Goal: Navigation & Orientation: Find specific page/section

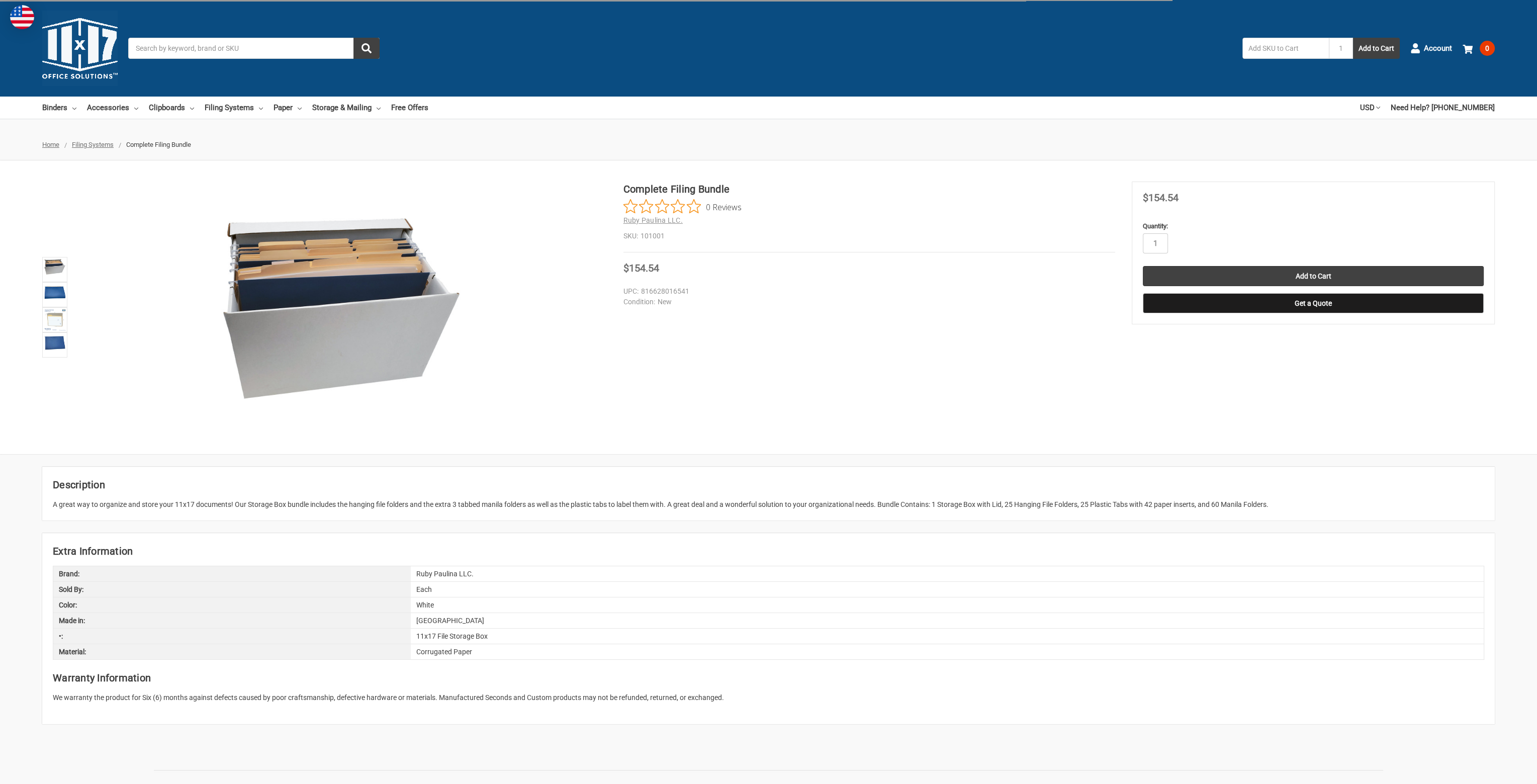
click at [55, 295] on img at bounding box center [54, 292] width 22 height 16
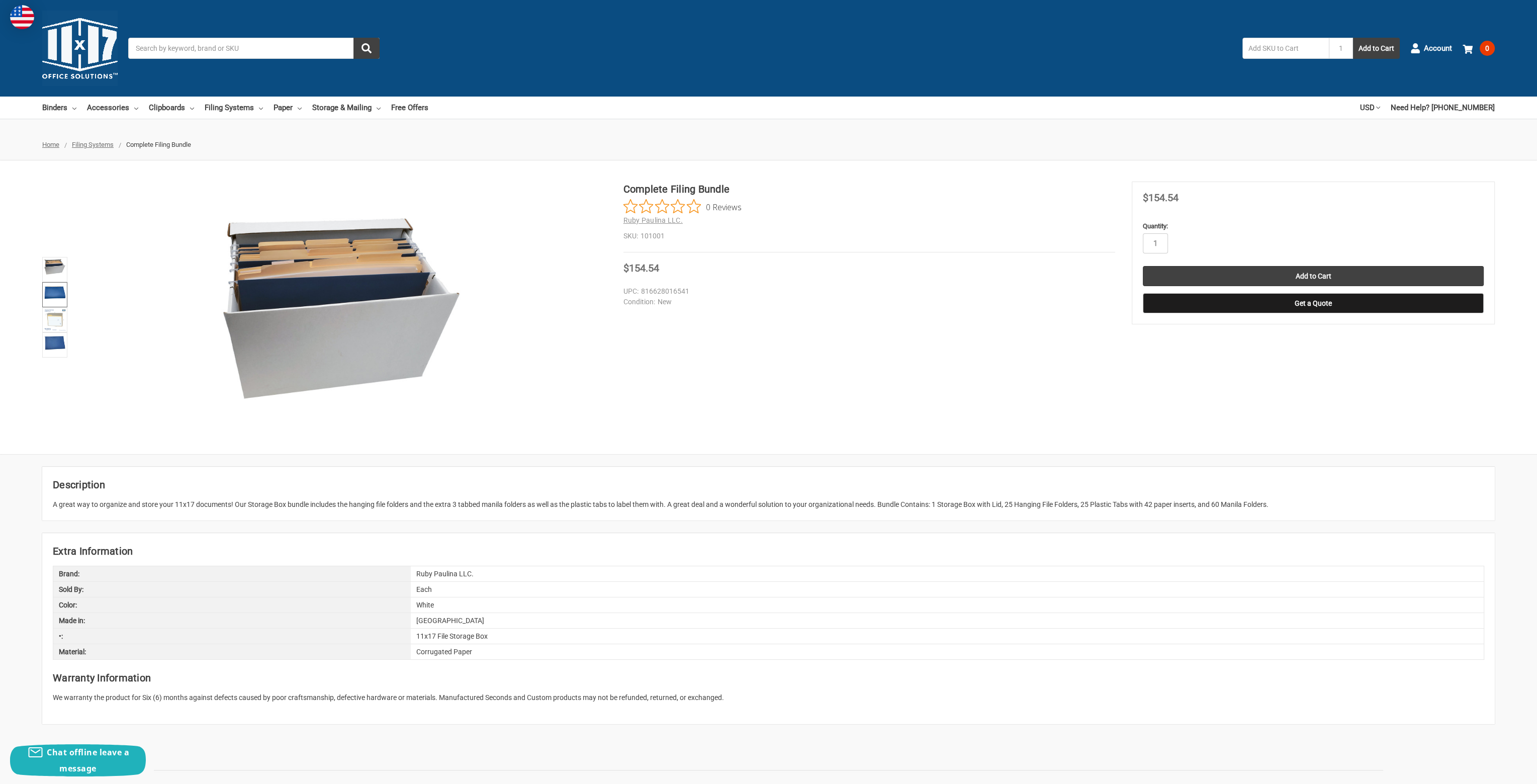
click at [55, 293] on img at bounding box center [54, 292] width 22 height 16
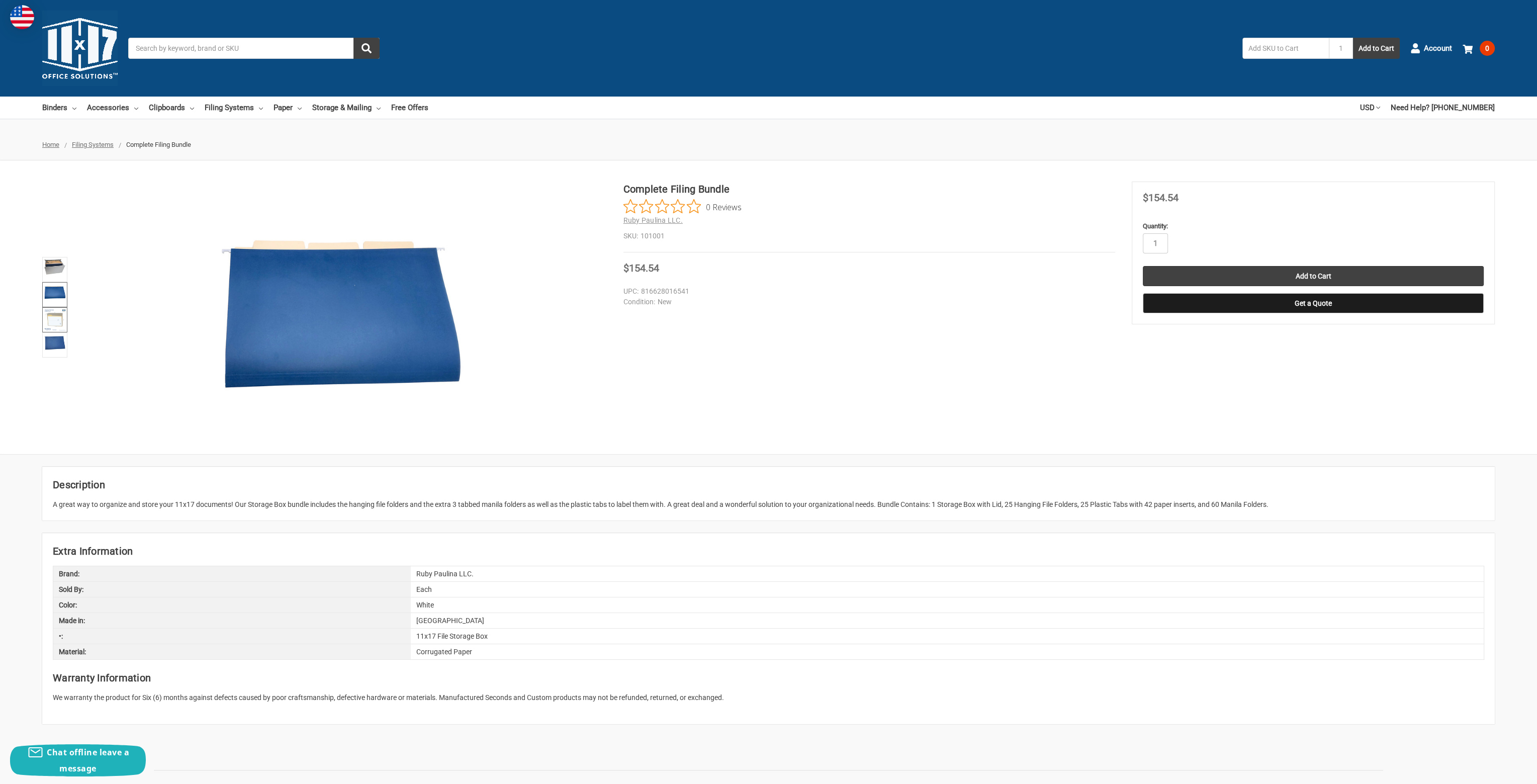
click at [60, 318] on img at bounding box center [54, 319] width 22 height 22
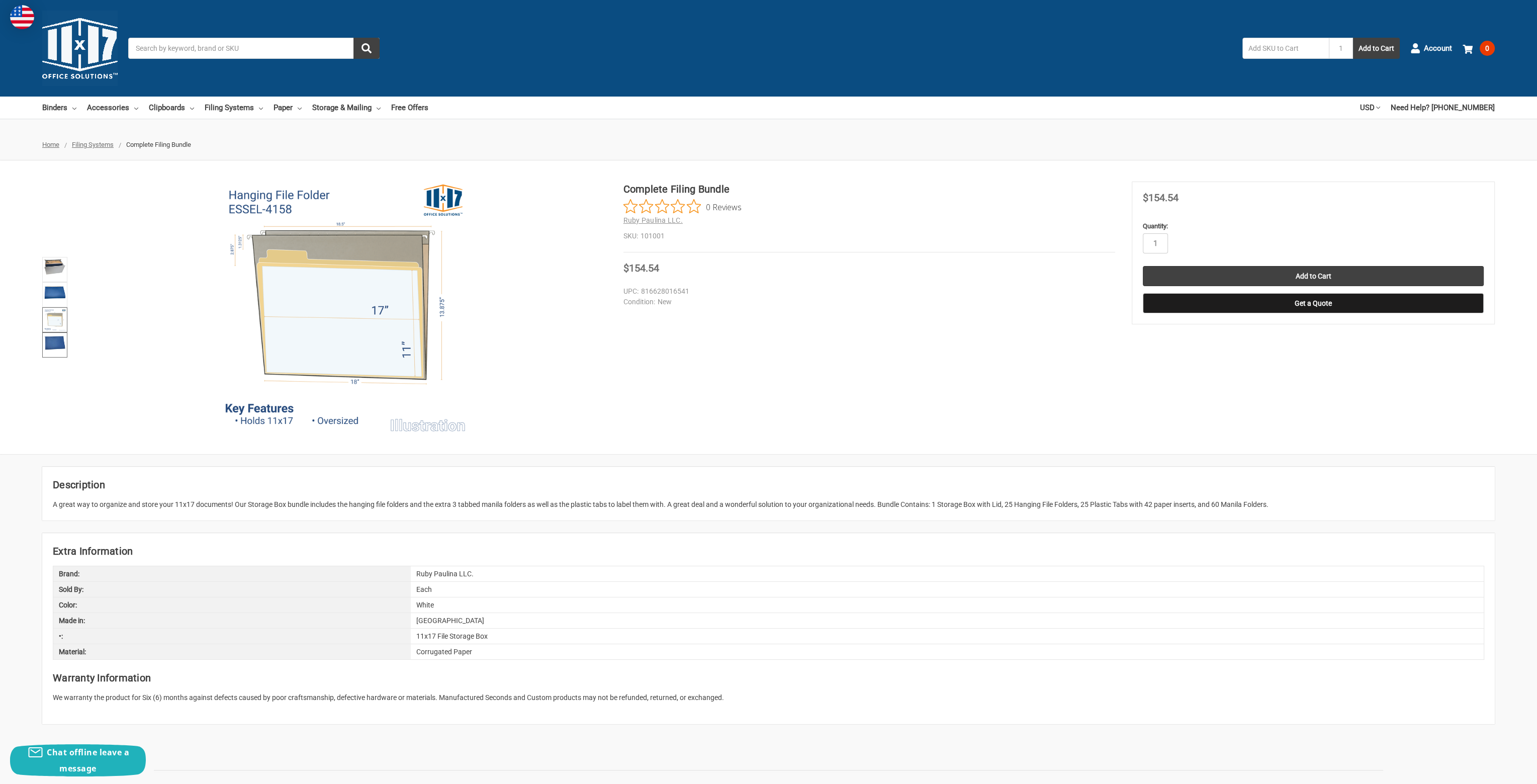
click at [53, 350] on img at bounding box center [54, 342] width 22 height 17
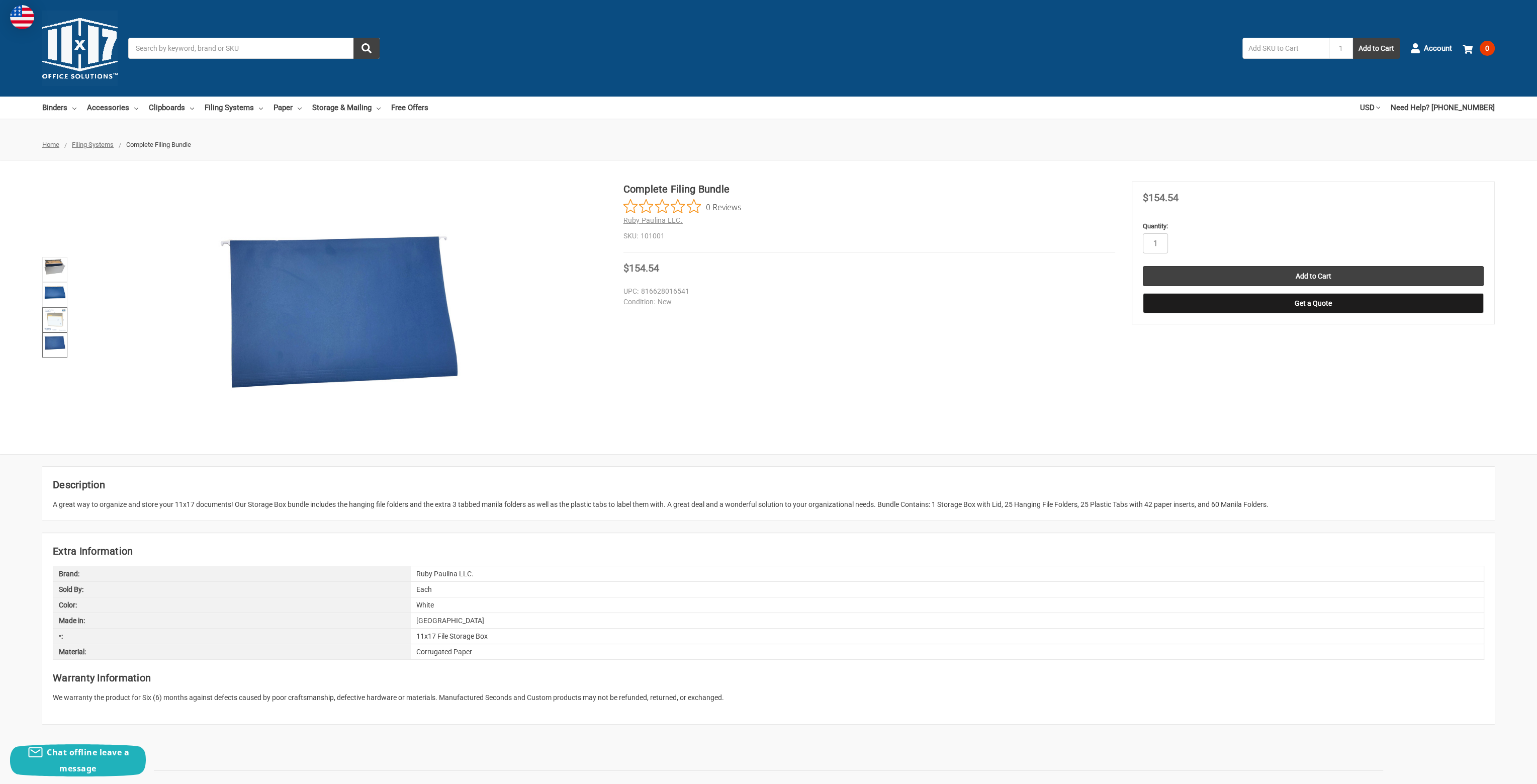
click at [51, 316] on img at bounding box center [54, 319] width 22 height 22
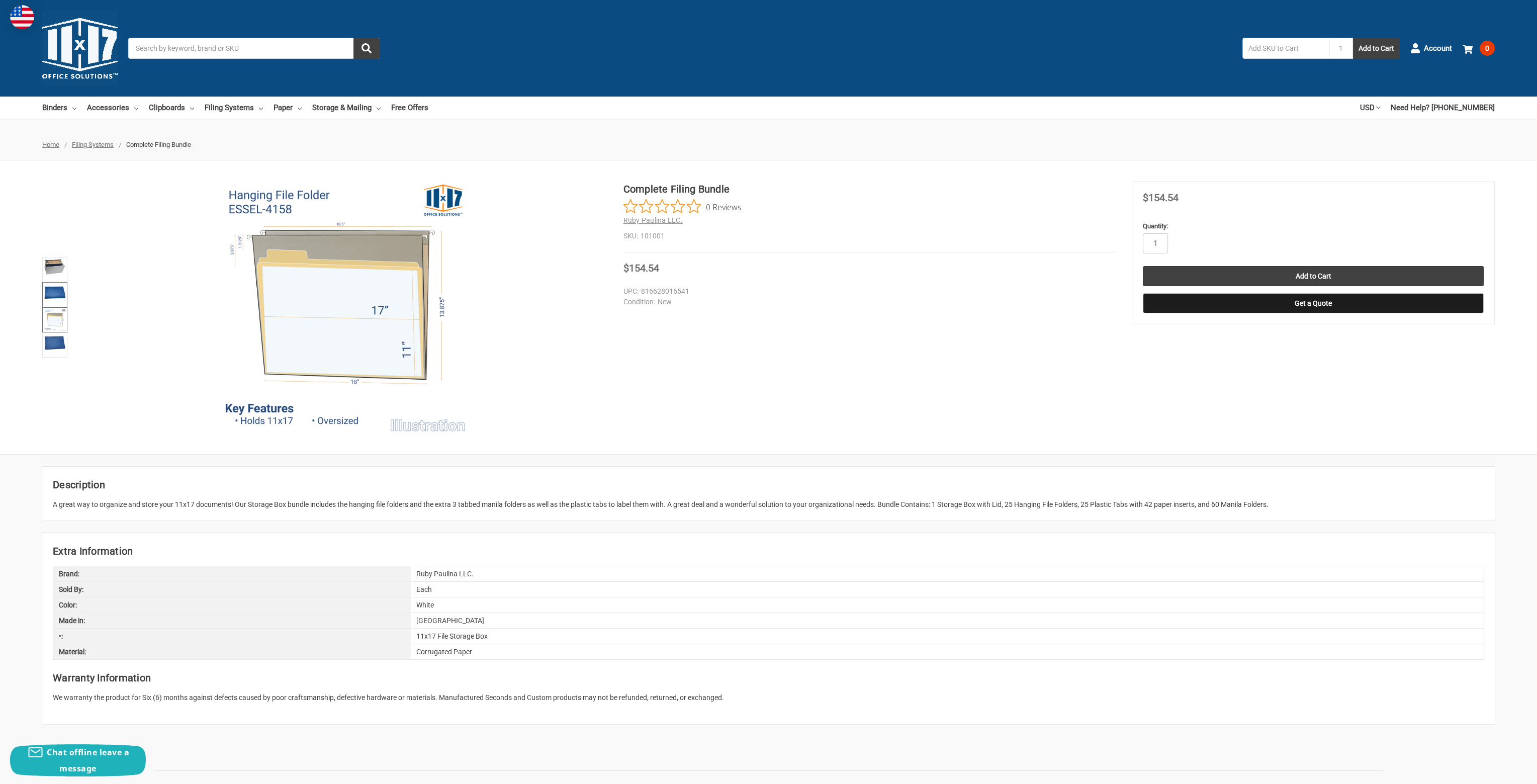
click at [61, 288] on img at bounding box center [54, 292] width 22 height 16
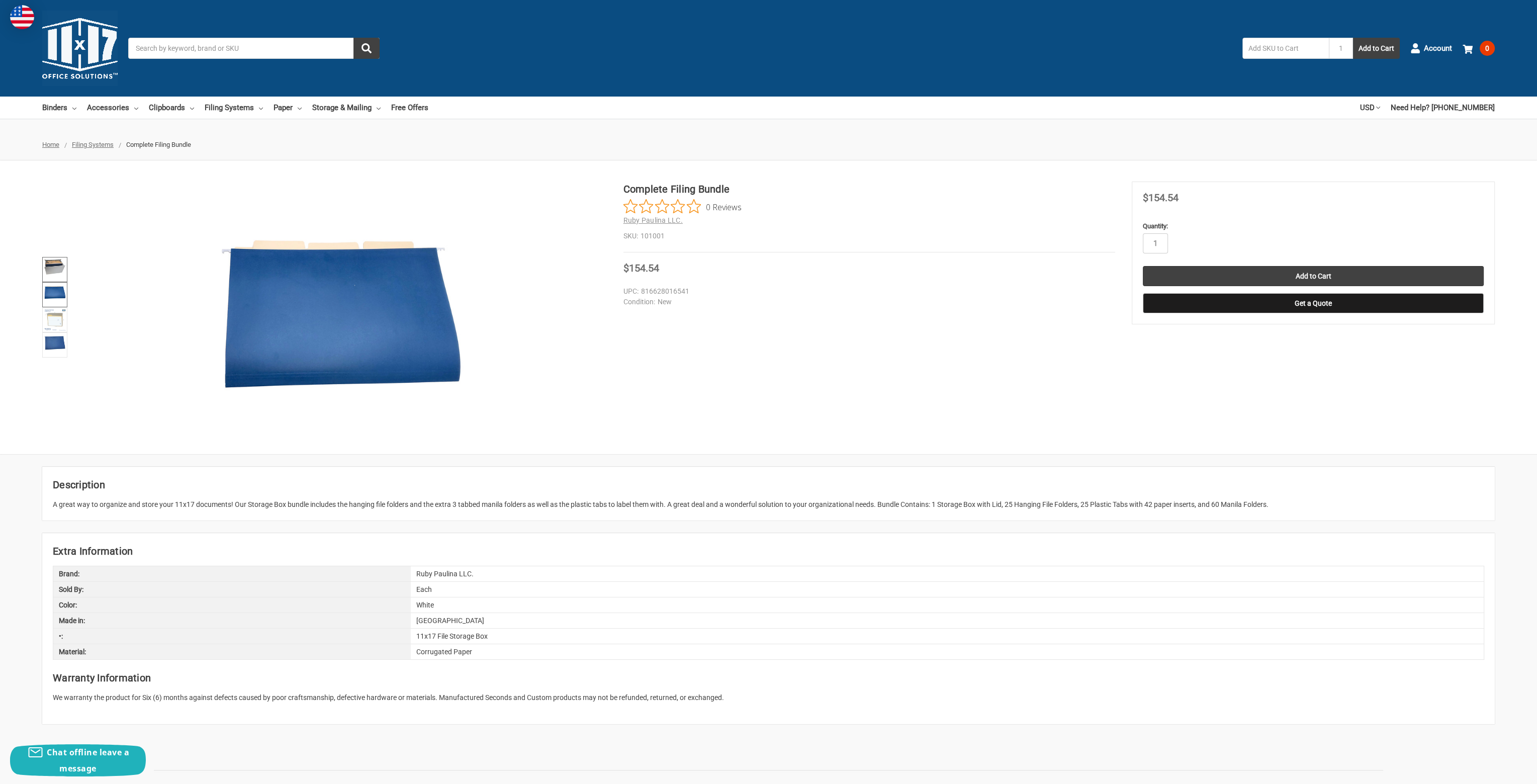
click at [64, 267] on img at bounding box center [54, 266] width 22 height 16
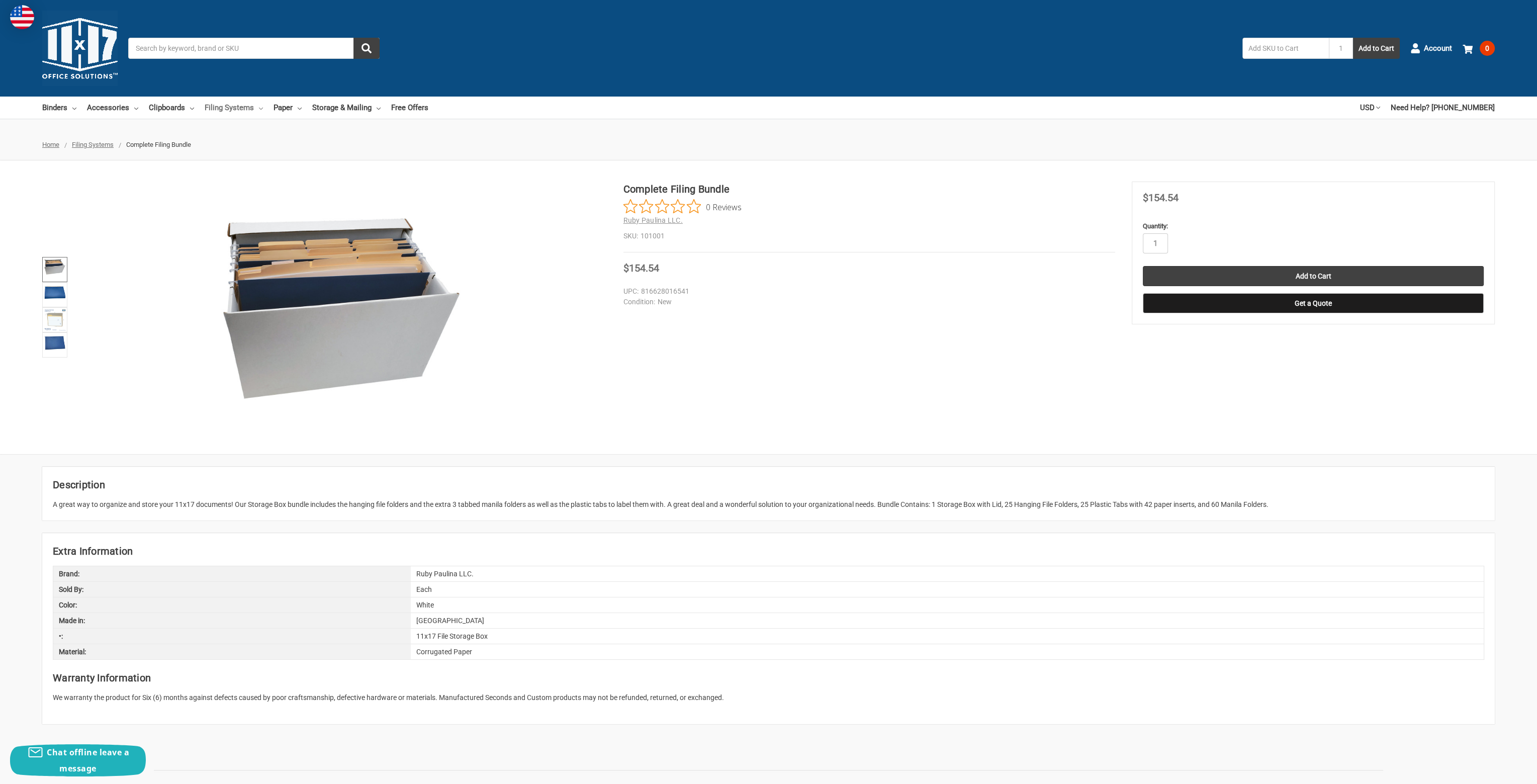
click at [243, 109] on link "Filing Systems" at bounding box center [234, 107] width 59 height 22
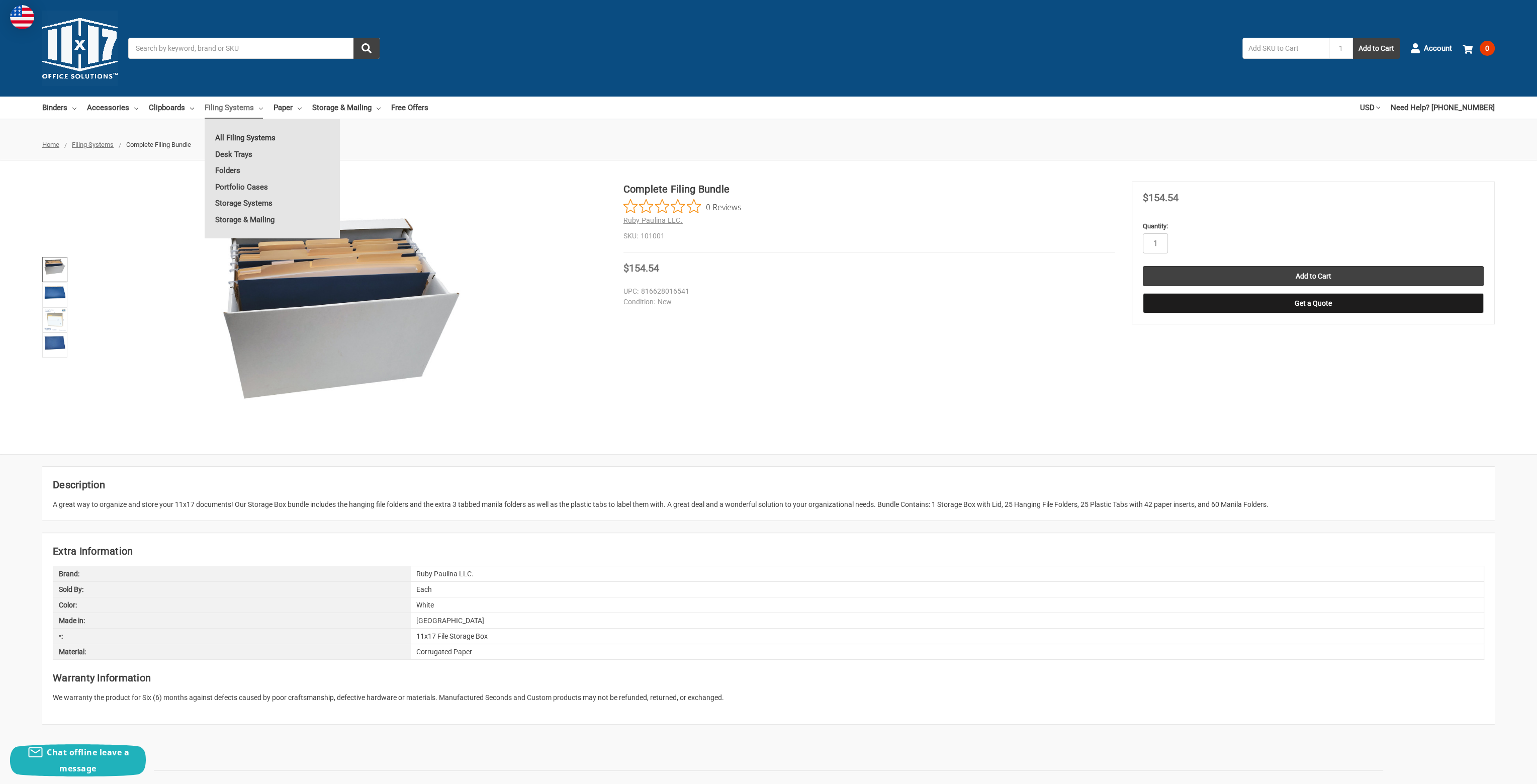
click at [267, 137] on link "All Filing Systems" at bounding box center [272, 138] width 135 height 16
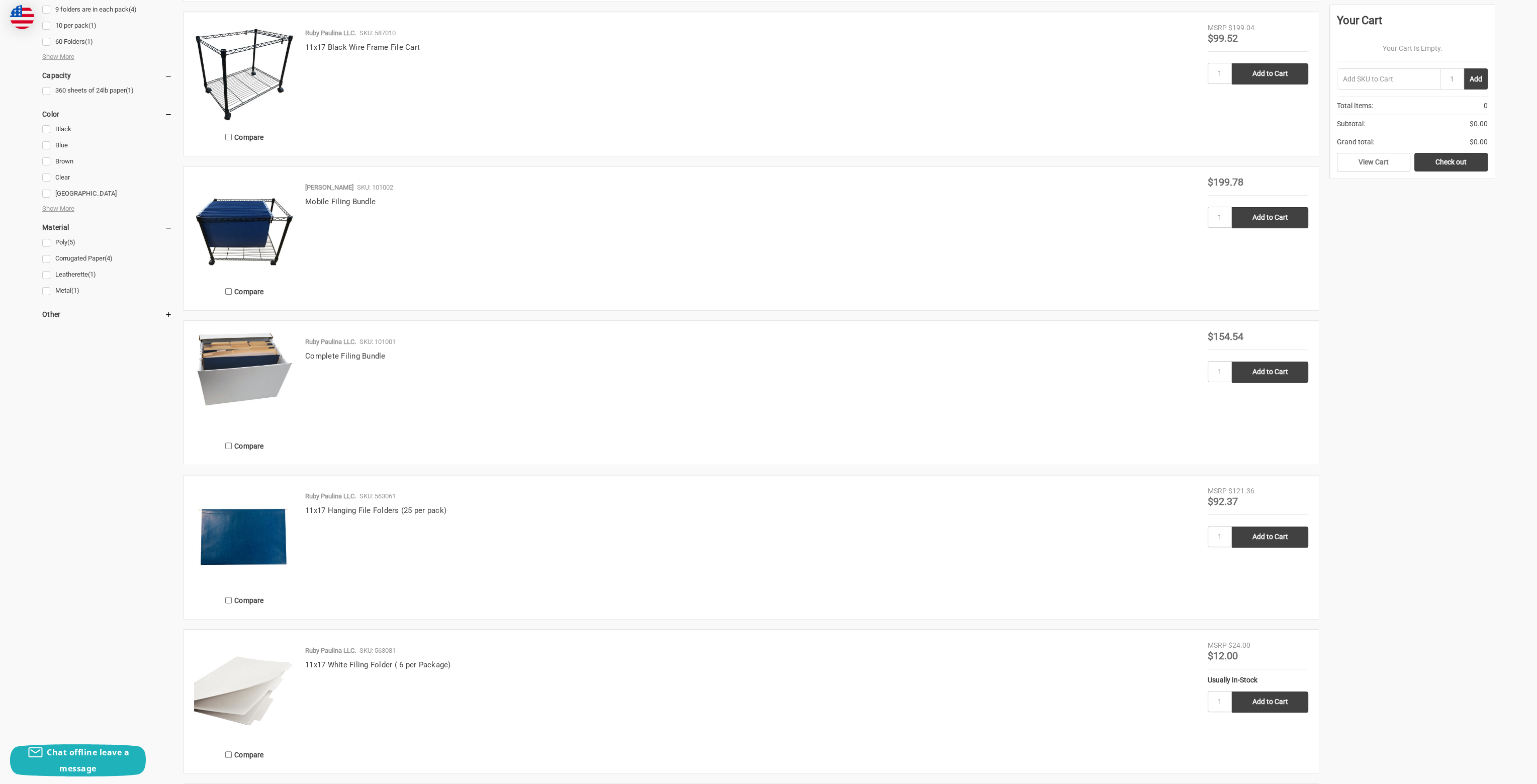
scroll to position [554, 0]
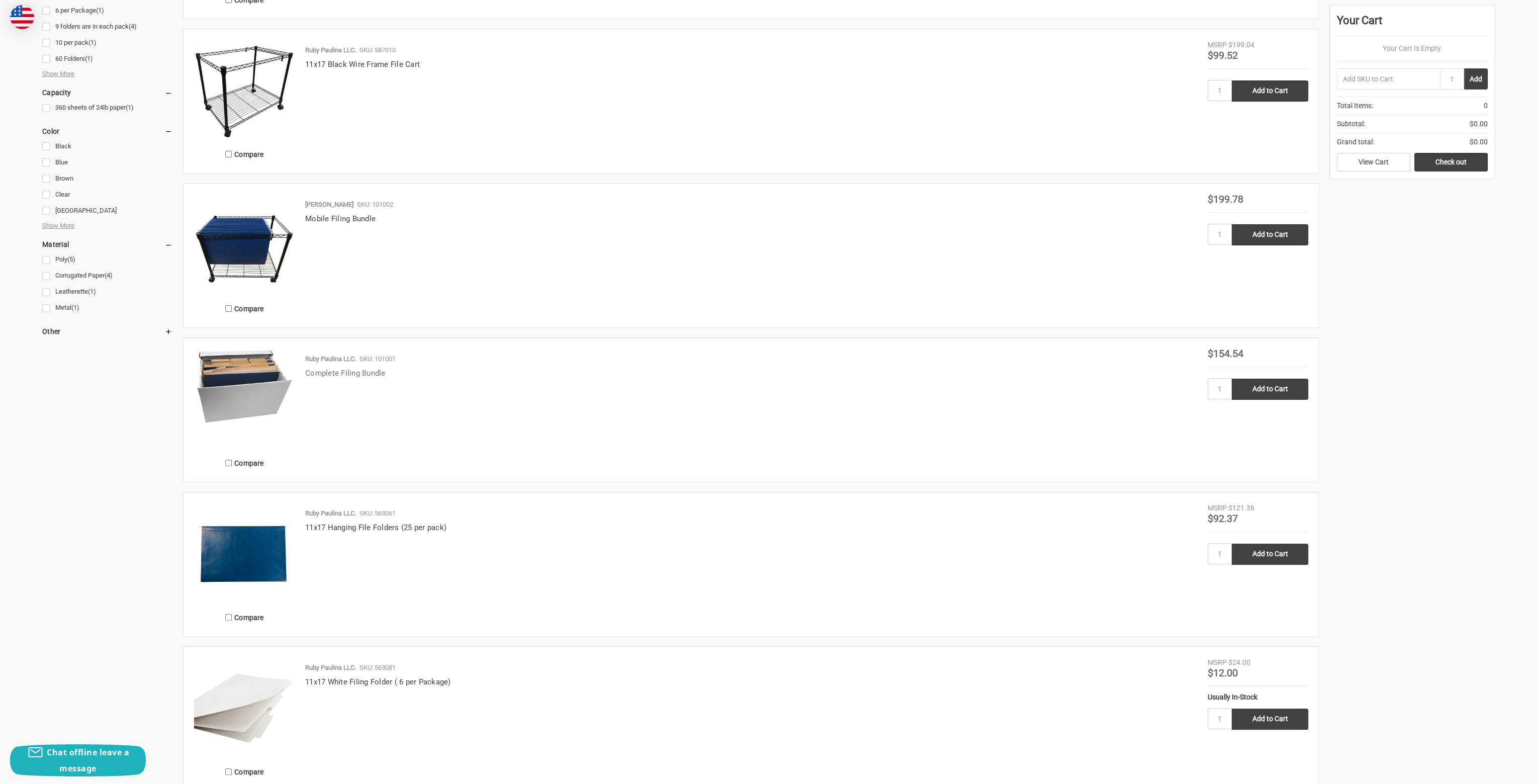
click at [359, 372] on link "Complete Filing Bundle" at bounding box center [345, 373] width 80 height 9
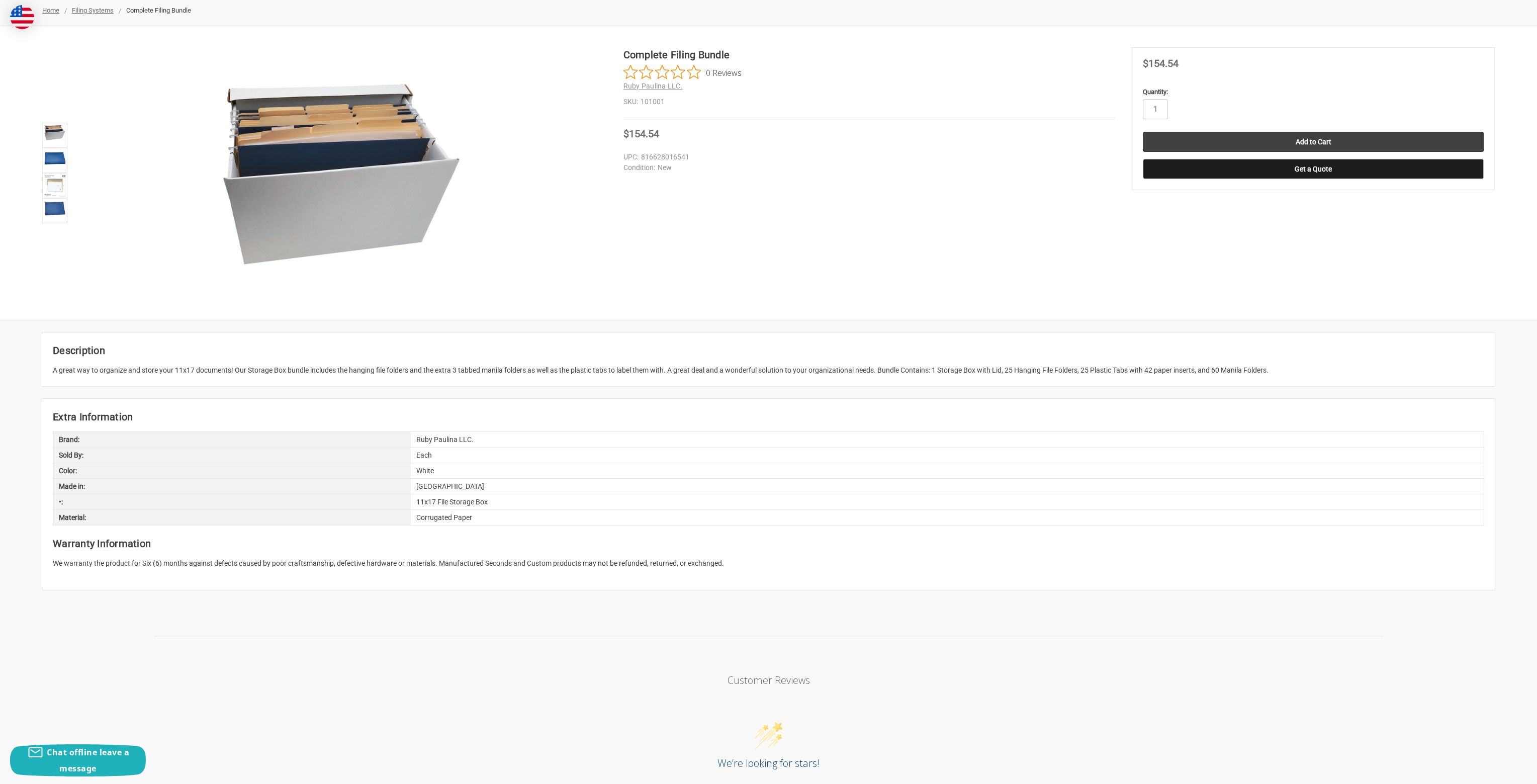
scroll to position [151, 0]
